Goal: Transaction & Acquisition: Purchase product/service

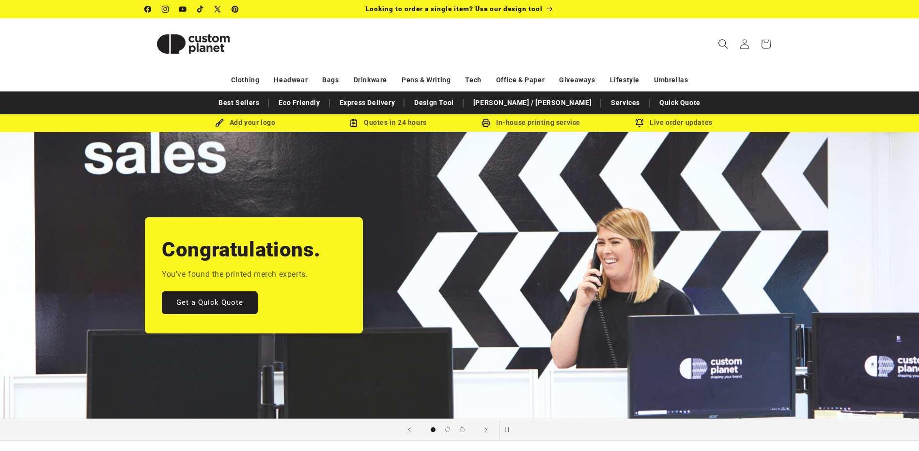
click at [725, 43] on icon "Search" at bounding box center [723, 44] width 10 height 10
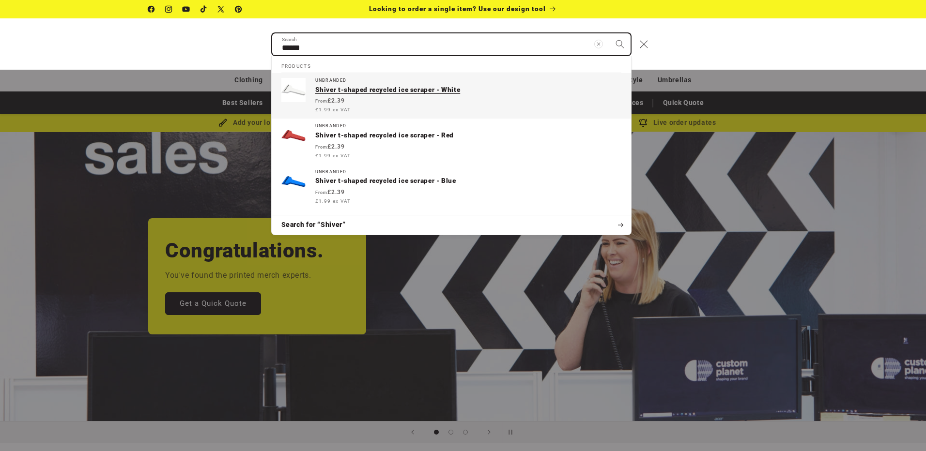
type input "******"
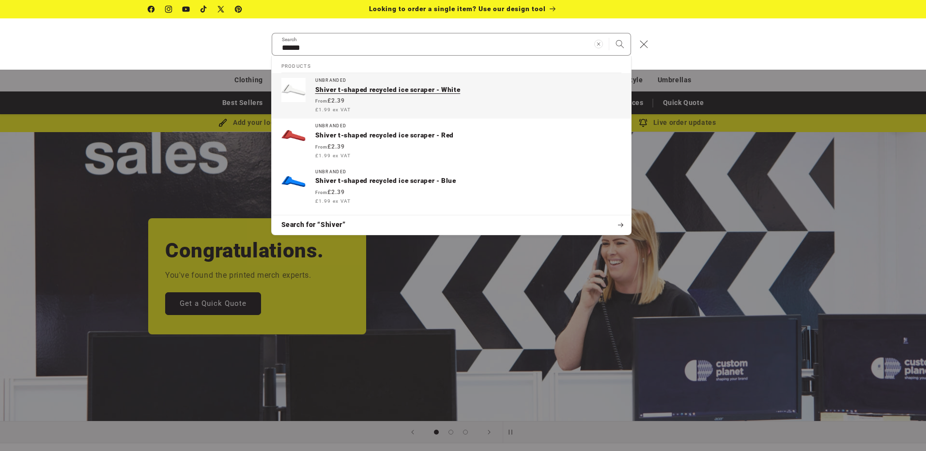
click at [334, 86] on p "Shiver t-shaped recycled ice scraper - White" at bounding box center [468, 90] width 306 height 9
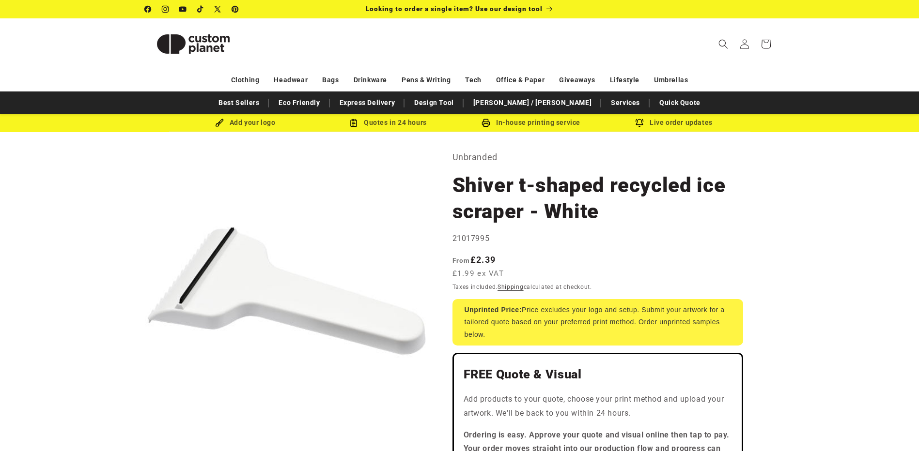
click at [119, 70] on nav "Clothing Headwear Bags Drinkware Pens & Writing Tech Office & Paper Giveaways L…" at bounding box center [459, 80] width 919 height 23
